Goal: Transaction & Acquisition: Purchase product/service

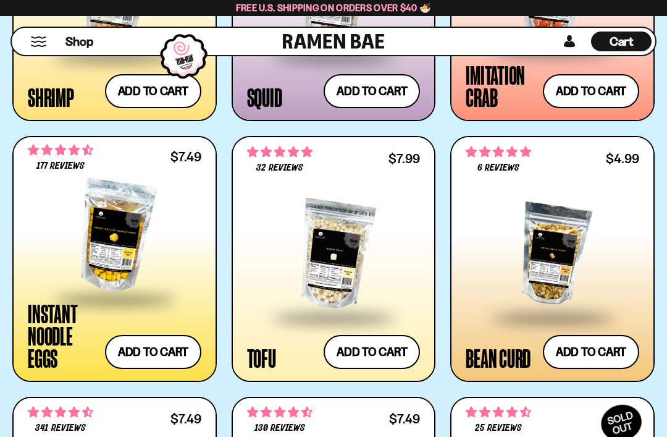
scroll to position [1678, 0]
click at [345, 280] on div at bounding box center [334, 255] width 174 height 124
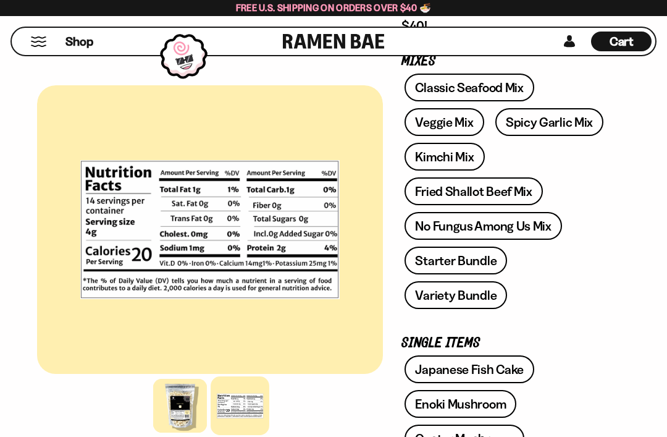
scroll to position [230, 0]
click at [476, 263] on link "Starter Bundle" at bounding box center [456, 260] width 103 height 28
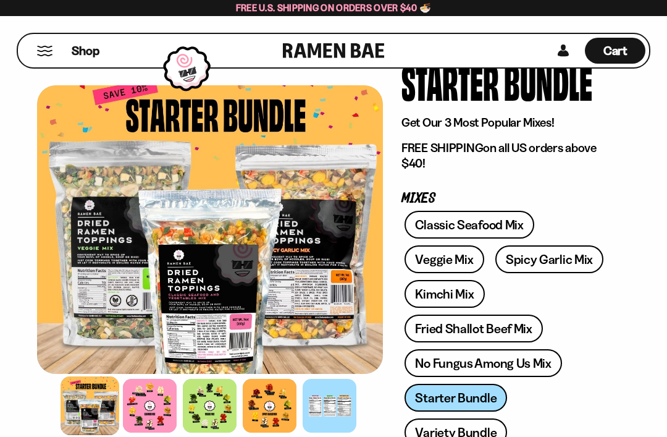
scroll to position [91, 0]
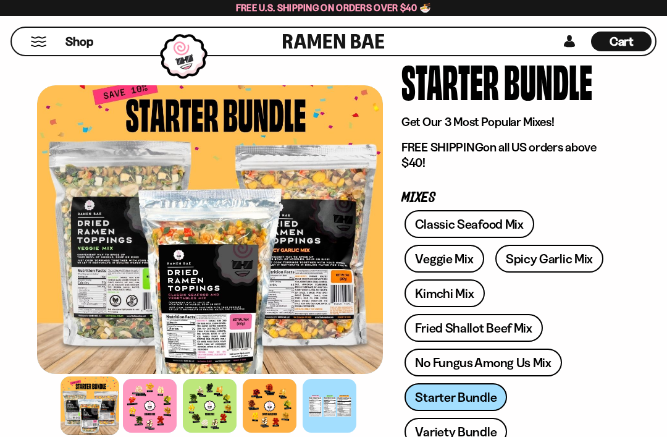
click at [147, 416] on div at bounding box center [150, 406] width 54 height 54
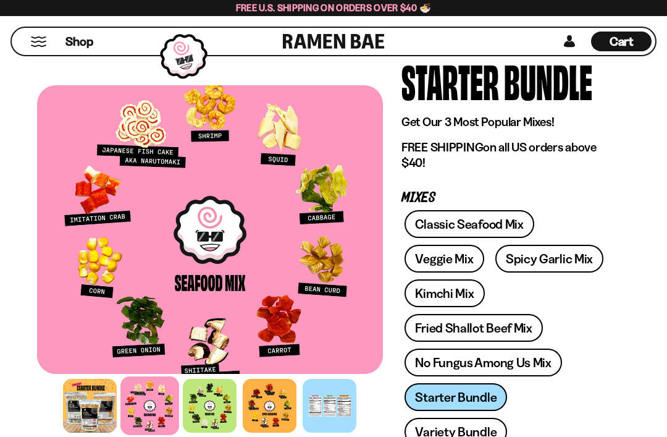
click at [210, 412] on div at bounding box center [210, 406] width 54 height 54
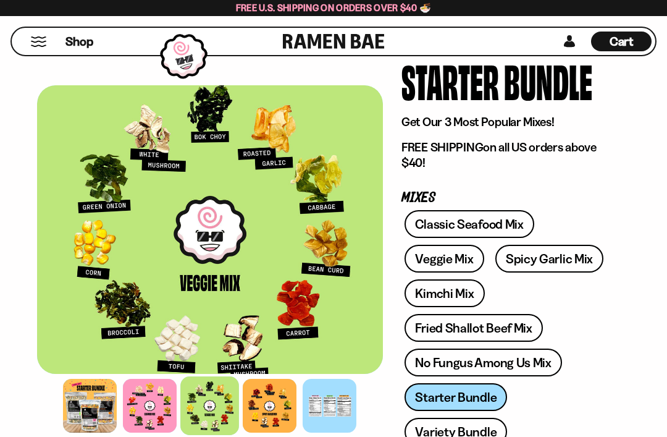
click at [272, 403] on div at bounding box center [270, 406] width 54 height 54
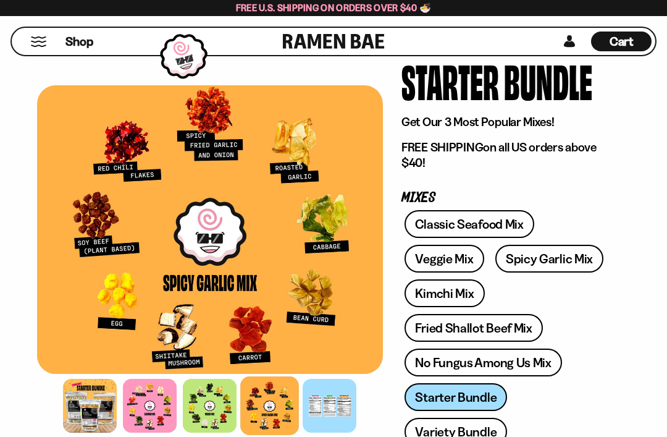
click at [336, 402] on div at bounding box center [330, 406] width 54 height 54
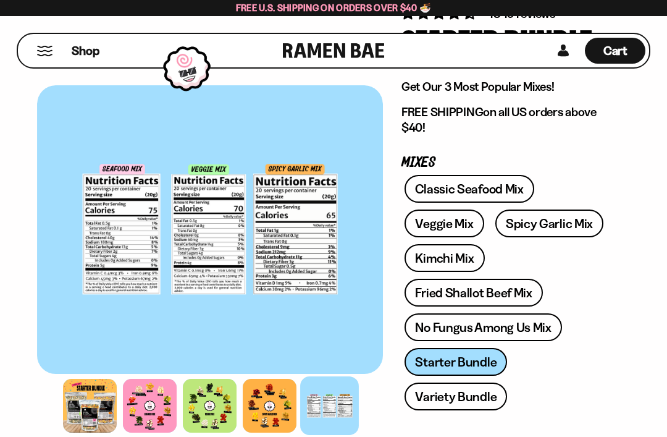
scroll to position [0, 0]
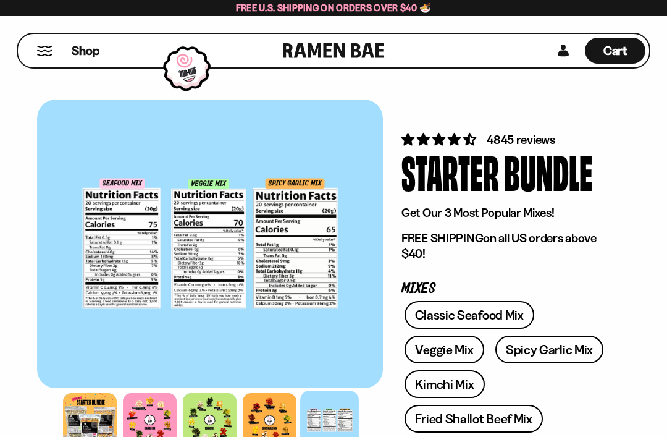
click at [43, 49] on button "Mobile Menu Trigger" at bounding box center [44, 51] width 17 height 11
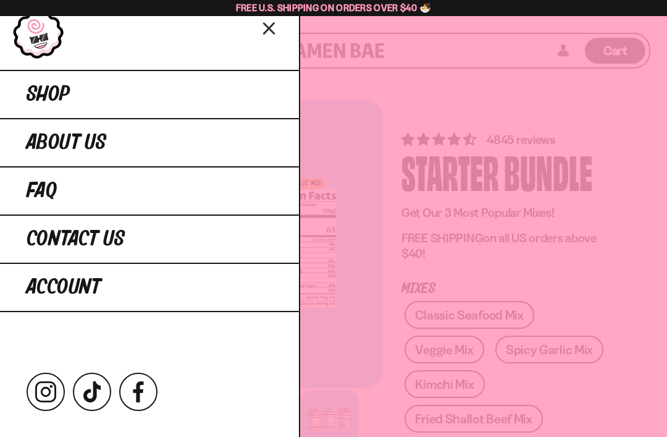
click at [93, 138] on span "About Us" at bounding box center [67, 143] width 80 height 22
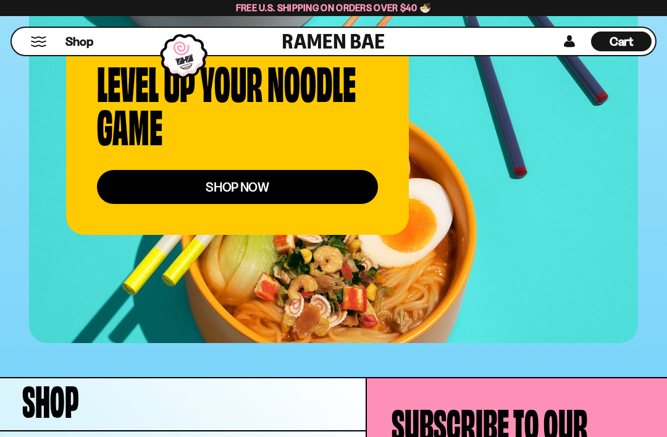
scroll to position [4791, 0]
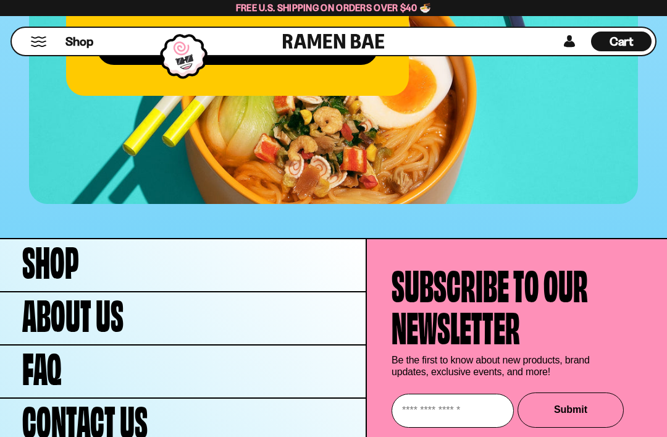
click at [95, 345] on link "FAQ" at bounding box center [183, 371] width 366 height 52
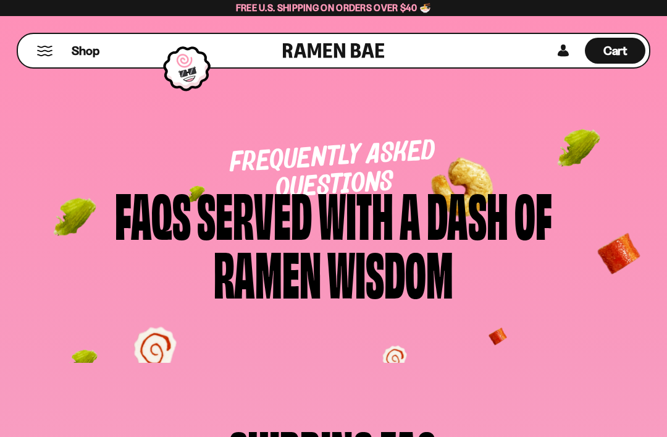
click at [96, 56] on span "Shop" at bounding box center [86, 51] width 28 height 17
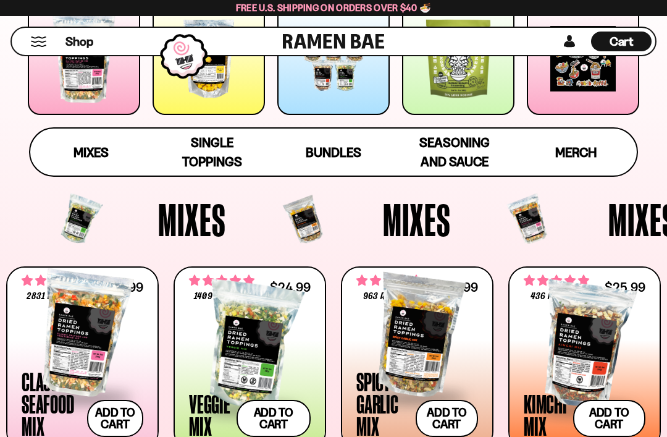
click at [336, 102] on div at bounding box center [333, 58] width 112 height 112
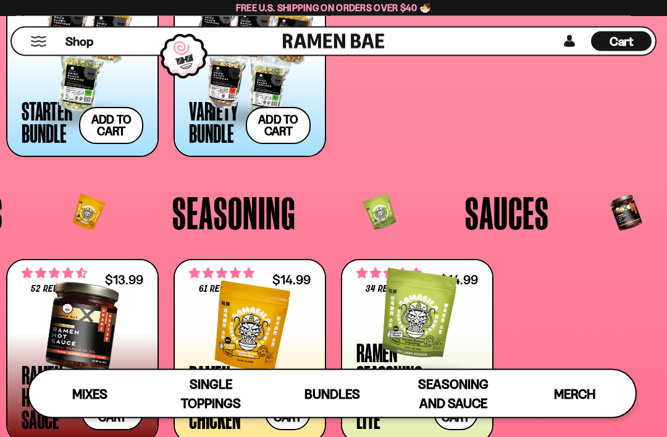
scroll to position [2089, 0]
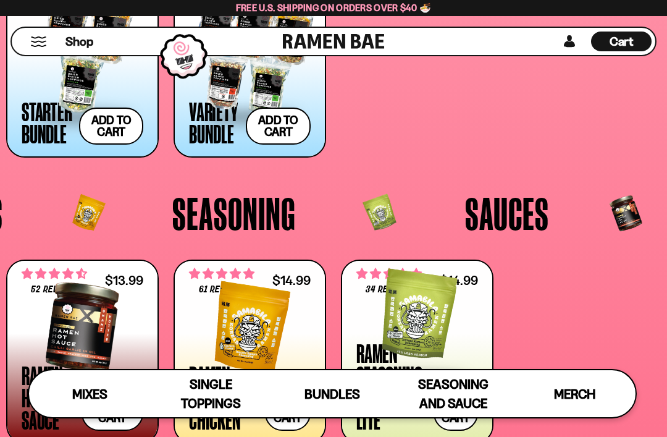
click at [82, 81] on div at bounding box center [83, 53] width 122 height 124
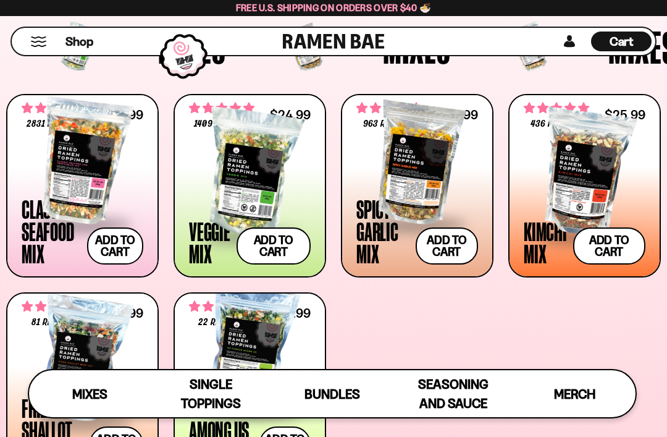
scroll to position [405, 0]
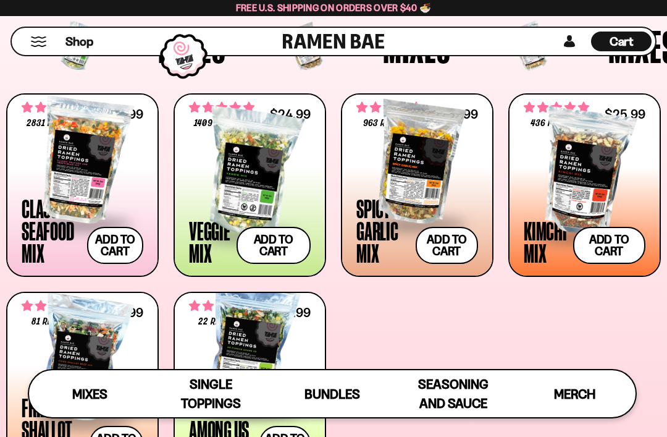
click at [393, 171] on div at bounding box center [418, 161] width 122 height 124
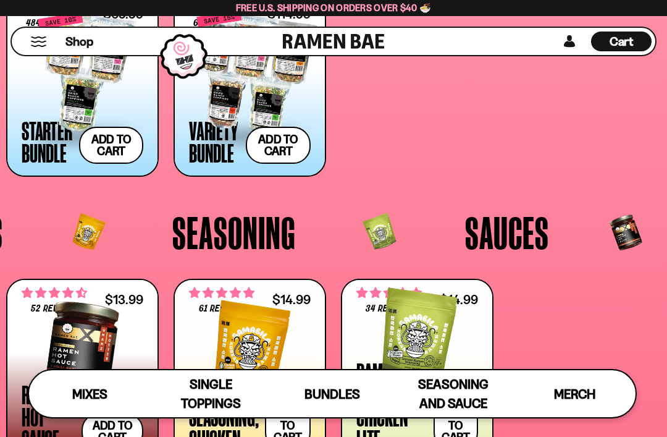
scroll to position [2069, 0]
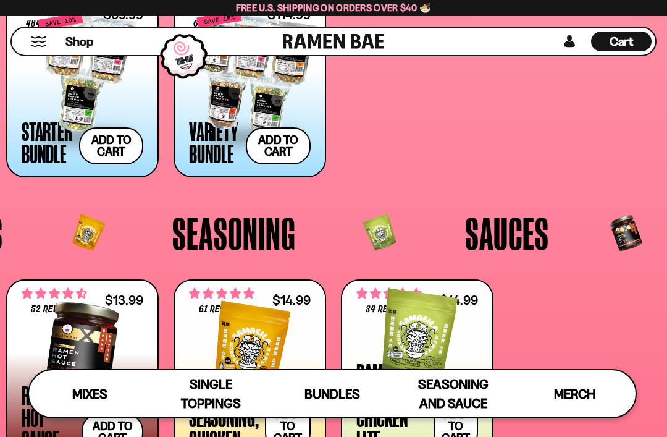
click at [213, 119] on span at bounding box center [250, 136] width 122 height 43
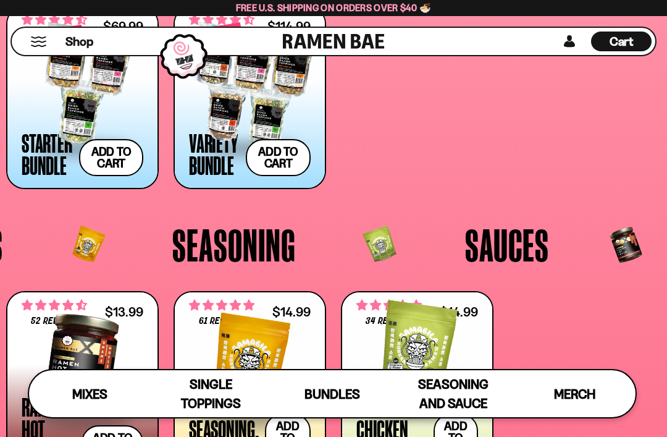
scroll to position [2046, 0]
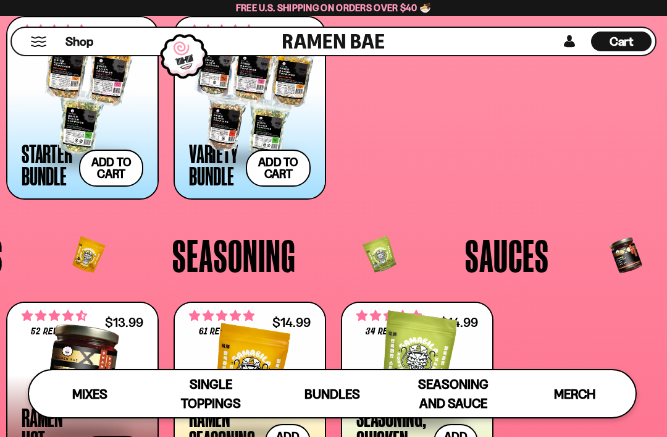
click at [98, 179] on button "Add to cart Add ― Regular price $69.99 Regular price $77.97 USD Sale price $69.…" at bounding box center [111, 168] width 64 height 37
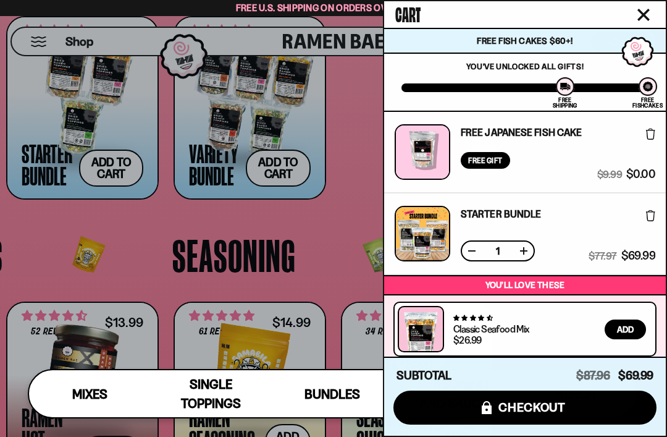
scroll to position [0, 0]
click at [575, 415] on button "icons8-lock checkout" at bounding box center [525, 408] width 263 height 34
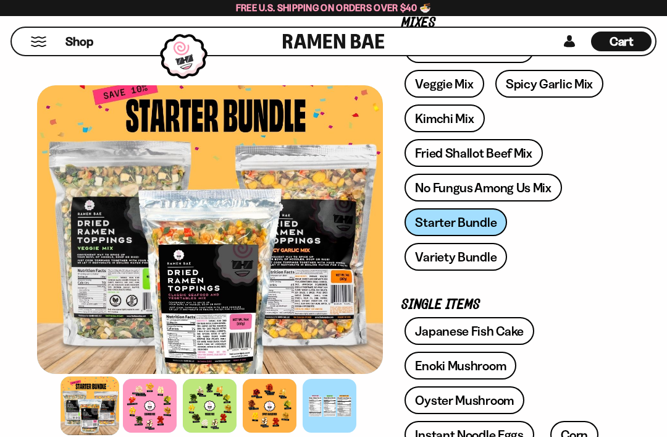
scroll to position [259, 0]
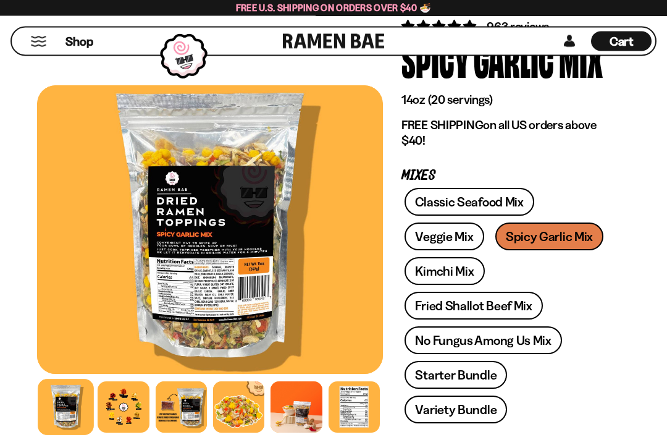
scroll to position [91, 0]
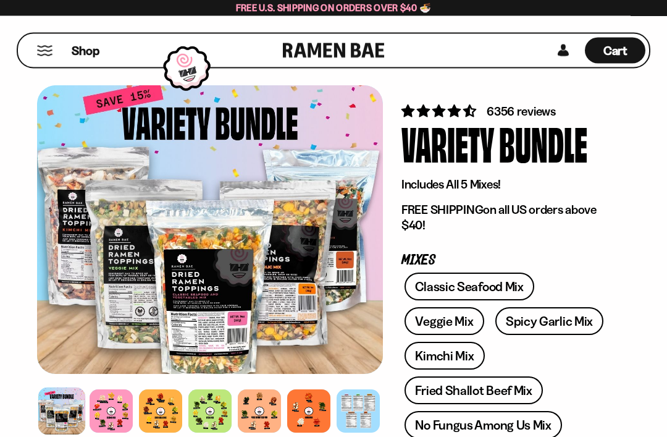
scroll to position [30, 0]
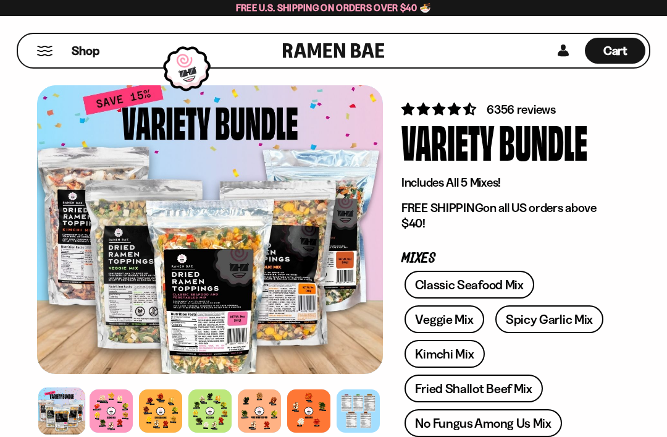
click at [259, 412] on div at bounding box center [259, 410] width 43 height 43
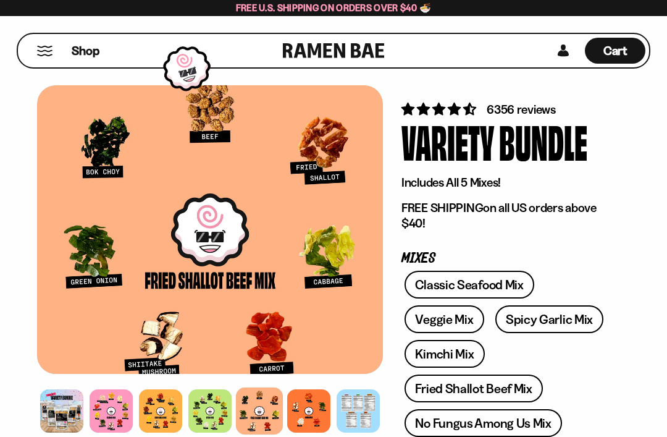
click at [299, 413] on div at bounding box center [308, 410] width 43 height 43
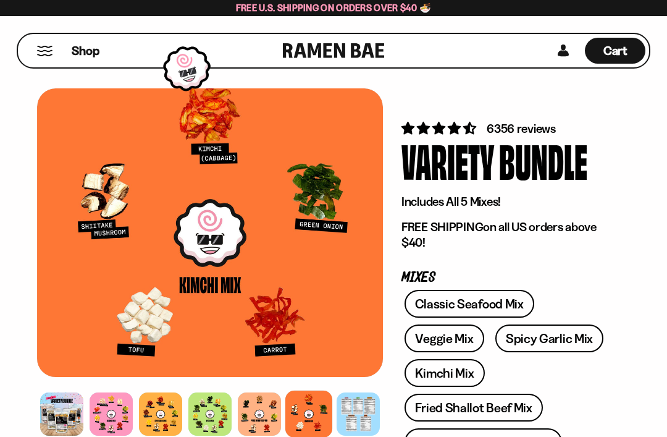
scroll to position [0, 0]
